Goal: Task Accomplishment & Management: Manage account settings

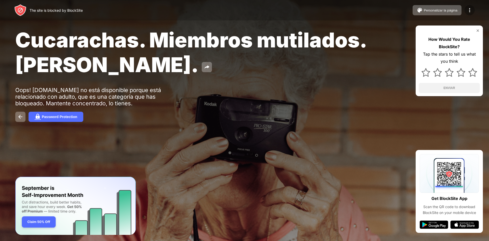
click at [472, 8] on img at bounding box center [469, 10] width 6 height 6
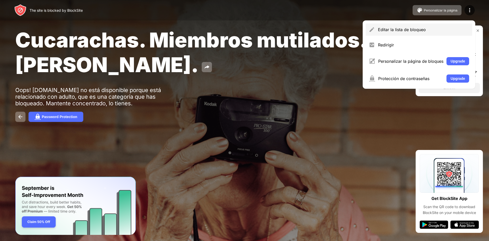
click at [416, 28] on div "Editar la lista de bloqueo" at bounding box center [423, 29] width 91 height 5
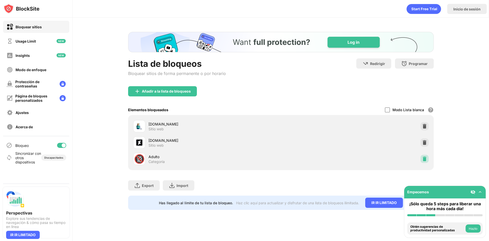
click at [424, 155] on div at bounding box center [424, 159] width 8 height 8
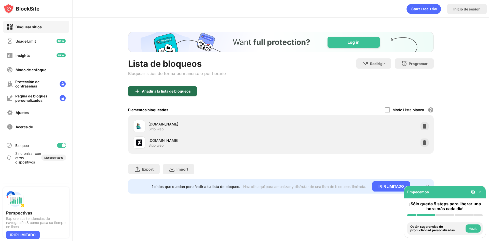
click at [196, 91] on div "Añadir a la lista de bloqueos" at bounding box center [162, 91] width 69 height 10
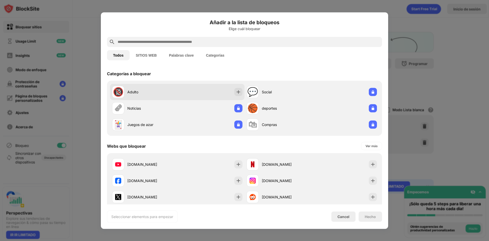
click at [155, 93] on div "Adulto" at bounding box center [152, 91] width 50 height 5
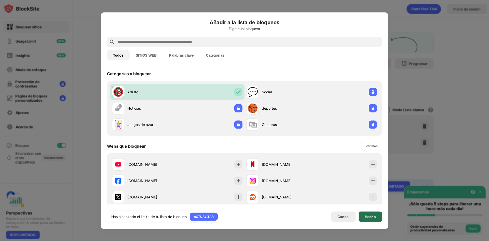
click at [375, 217] on div "Hecho" at bounding box center [370, 216] width 11 height 4
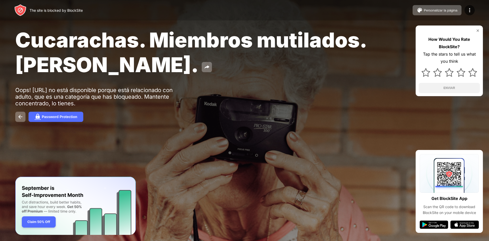
drag, startPoint x: 0, startPoint y: 0, endPoint x: 375, endPoint y: 27, distance: 376.0
click at [299, 31] on span "Cucarachas. Miembros mutilados. [PERSON_NAME]." at bounding box center [190, 51] width 351 height 49
click at [466, 10] on div at bounding box center [469, 10] width 10 height 10
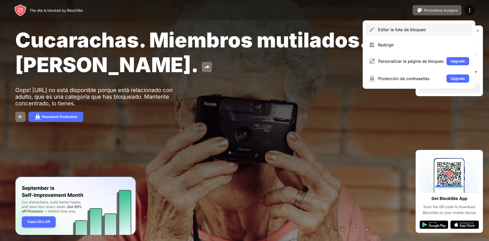
click at [386, 34] on div "Editar la lista de bloqueo" at bounding box center [419, 29] width 106 height 12
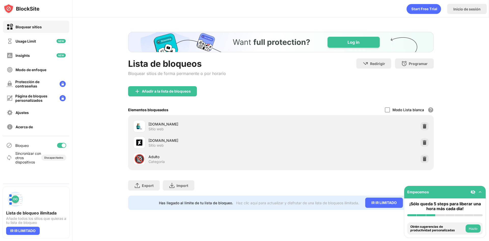
click at [429, 160] on div "🔞 Adulto Categoría" at bounding box center [280, 158] width 299 height 16
click at [426, 160] on img at bounding box center [424, 158] width 5 height 5
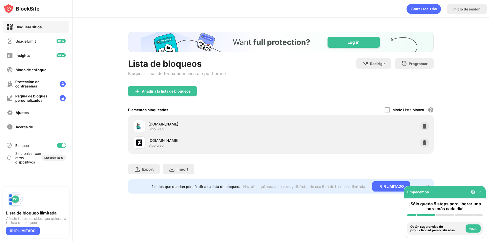
click at [160, 96] on div "Añadir a la lista de bloqueos" at bounding box center [162, 91] width 69 height 10
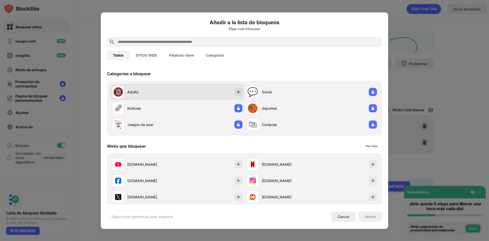
click at [159, 90] on div "Adulto" at bounding box center [152, 91] width 50 height 5
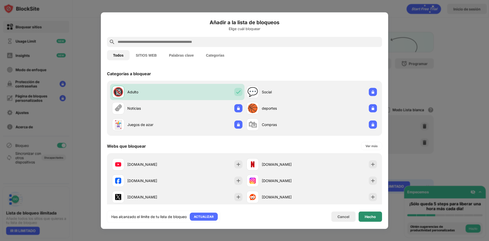
click at [374, 217] on div "Hecho" at bounding box center [370, 216] width 11 height 4
